Goal: Information Seeking & Learning: Learn about a topic

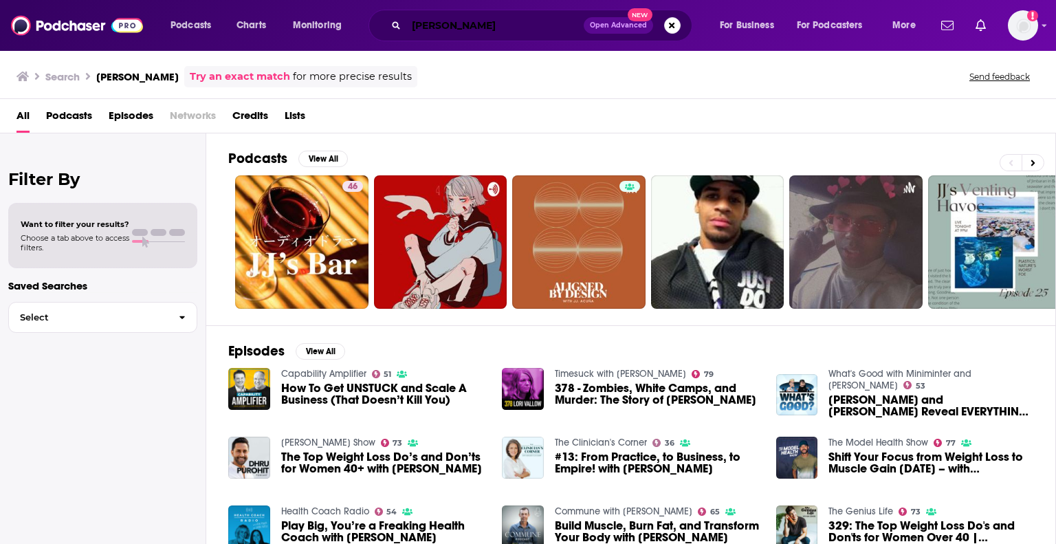
click at [534, 30] on input "[PERSON_NAME]" at bounding box center [494, 25] width 177 height 22
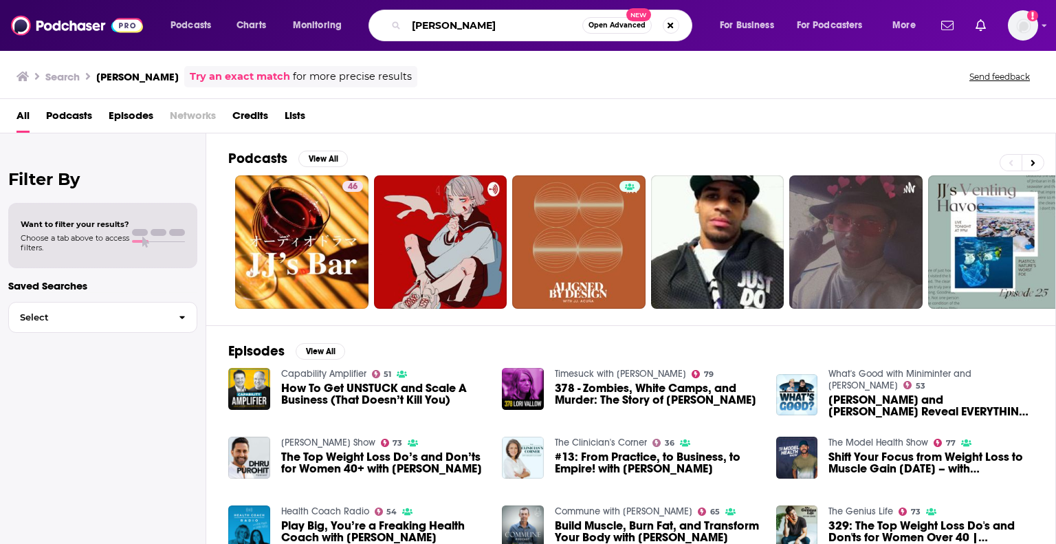
click at [533, 30] on input "[PERSON_NAME]" at bounding box center [494, 25] width 176 height 22
type input "well beyond 40"
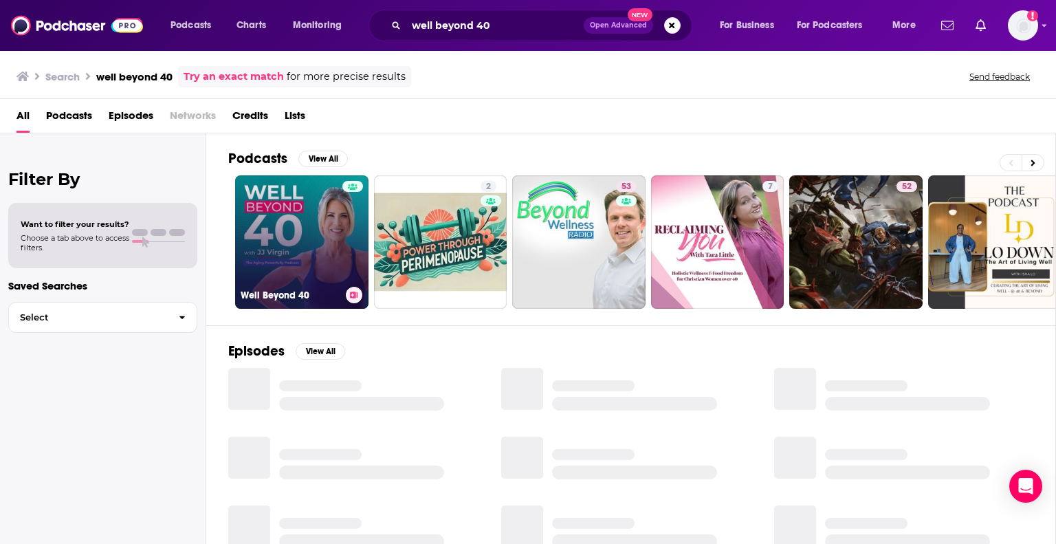
click at [333, 234] on link "Well Beyond 40" at bounding box center [301, 241] width 133 height 133
